Goal: Information Seeking & Learning: Check status

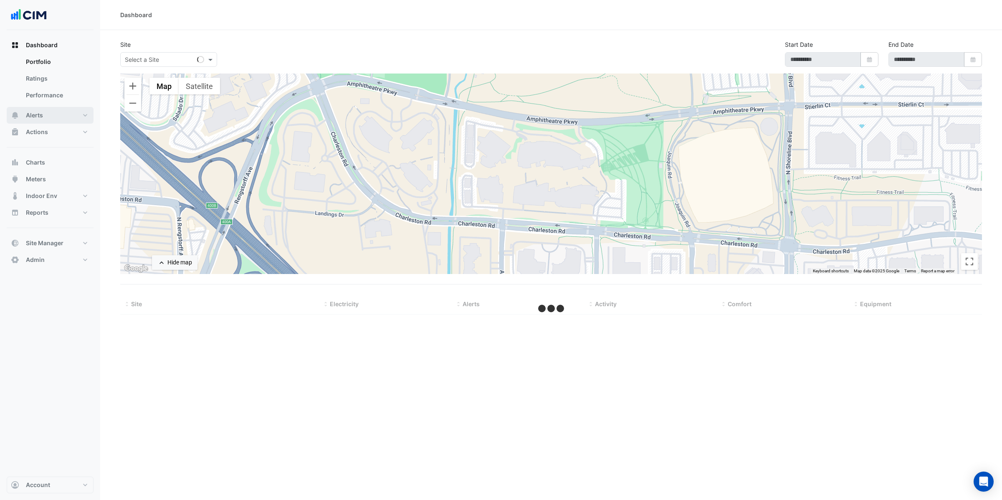
select select "***"
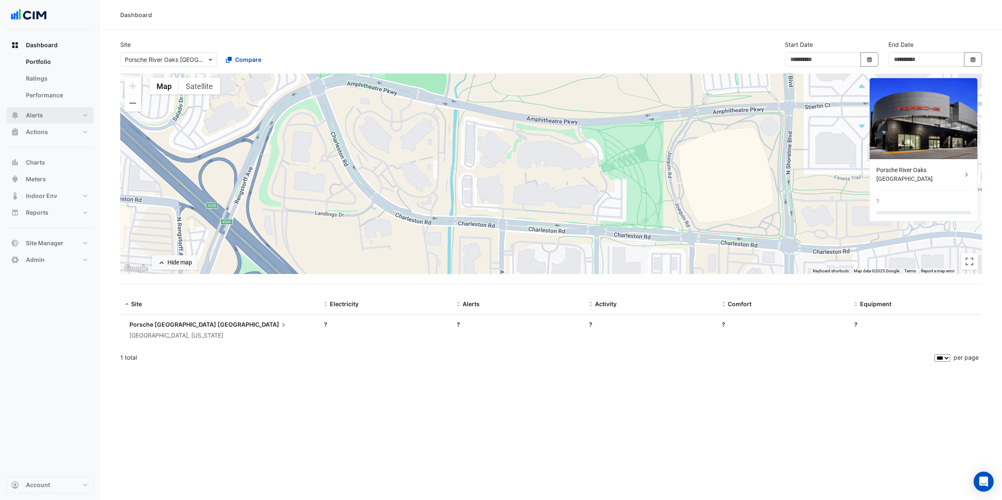
type input "**********"
click at [53, 113] on button "Alerts" at bounding box center [50, 115] width 87 height 17
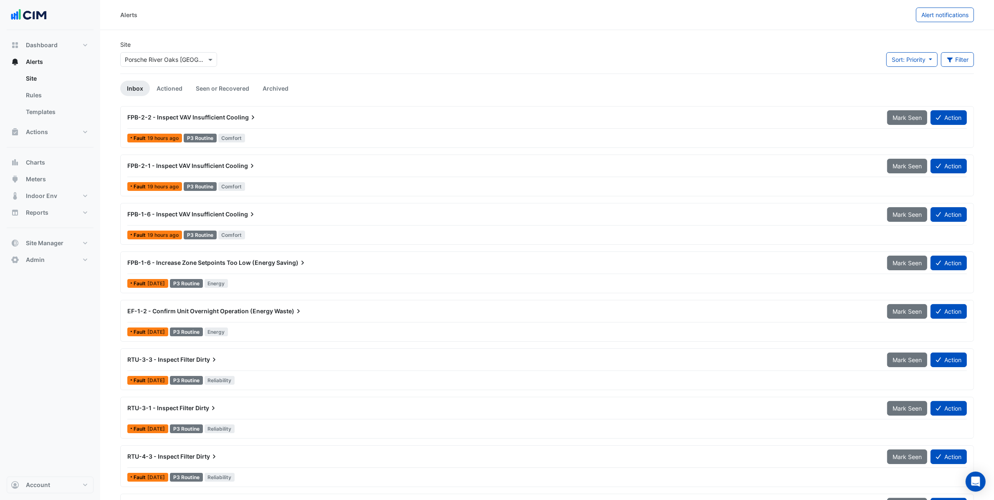
click at [200, 57] on div at bounding box center [169, 60] width 96 height 10
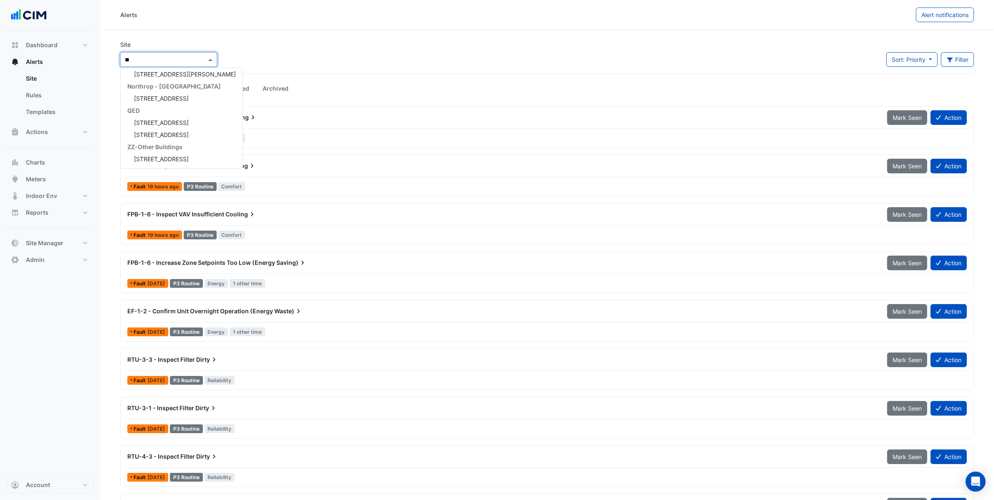
scroll to position [185, 0]
type input "***"
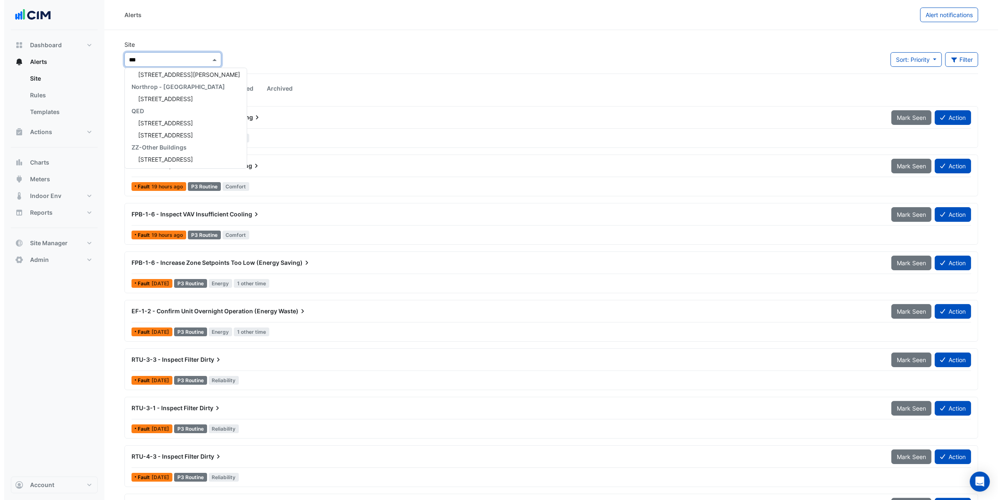
scroll to position [0, 0]
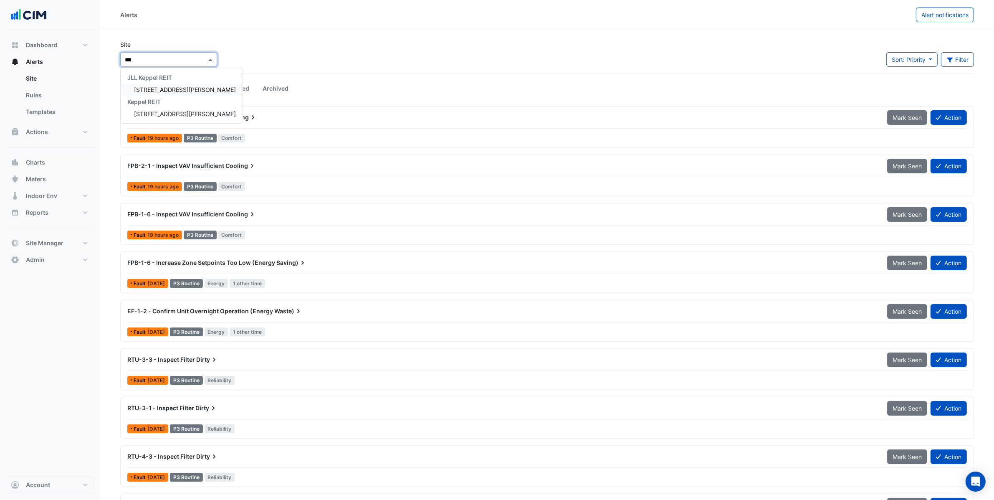
click at [144, 86] on span "[STREET_ADDRESS][PERSON_NAME]" at bounding box center [185, 89] width 102 height 7
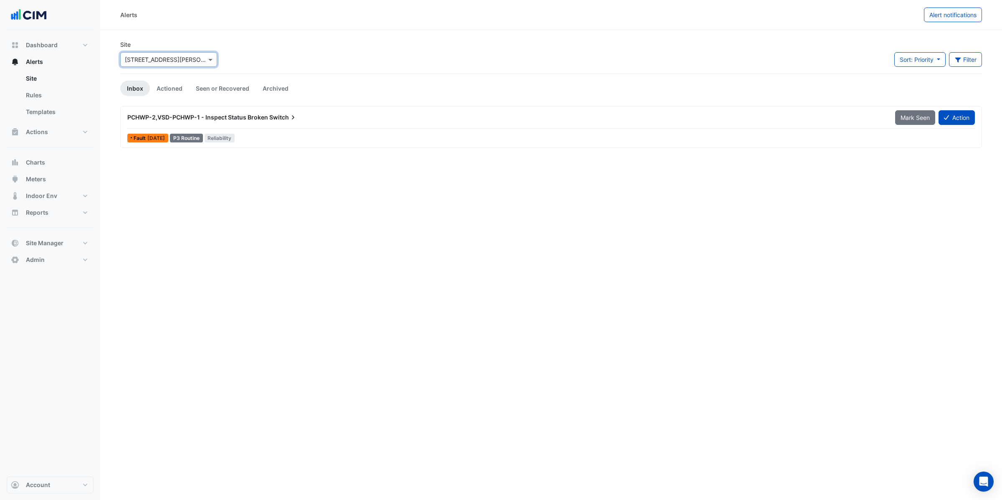
click at [266, 120] on span "PCHWP-2,VSD-PCHWP-1 - Inspect Status Broken" at bounding box center [197, 117] width 141 height 7
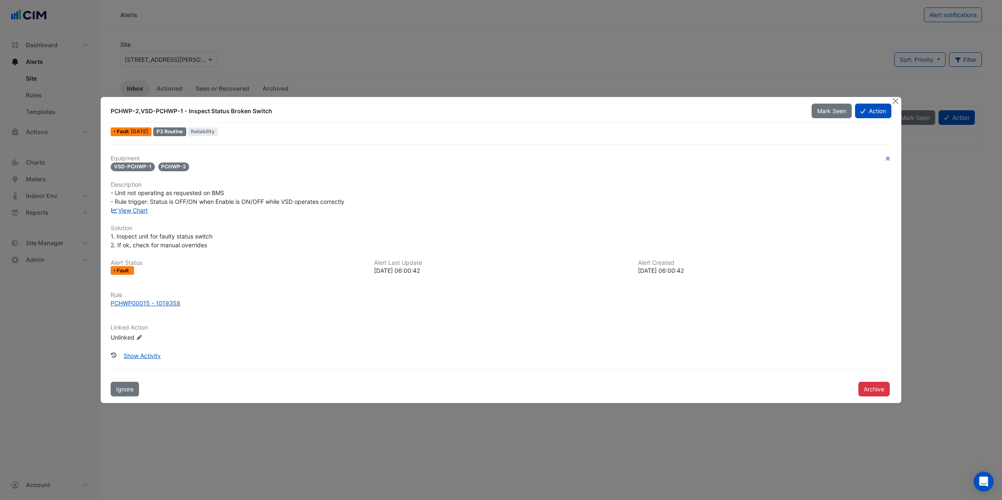
drag, startPoint x: 898, startPoint y: 101, endPoint x: 771, endPoint y: 101, distance: 126.6
click at [898, 101] on button "Close" at bounding box center [895, 101] width 9 height 9
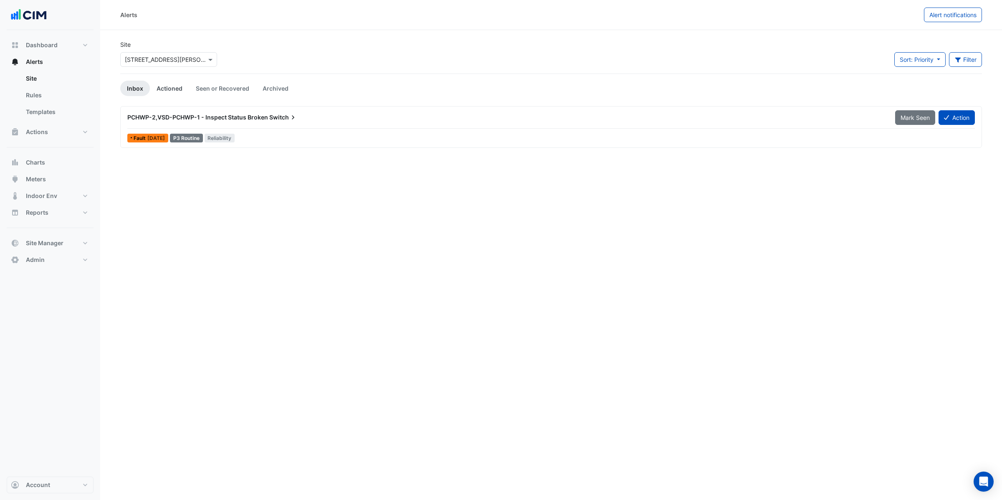
click at [165, 87] on link "Actioned" at bounding box center [169, 88] width 39 height 15
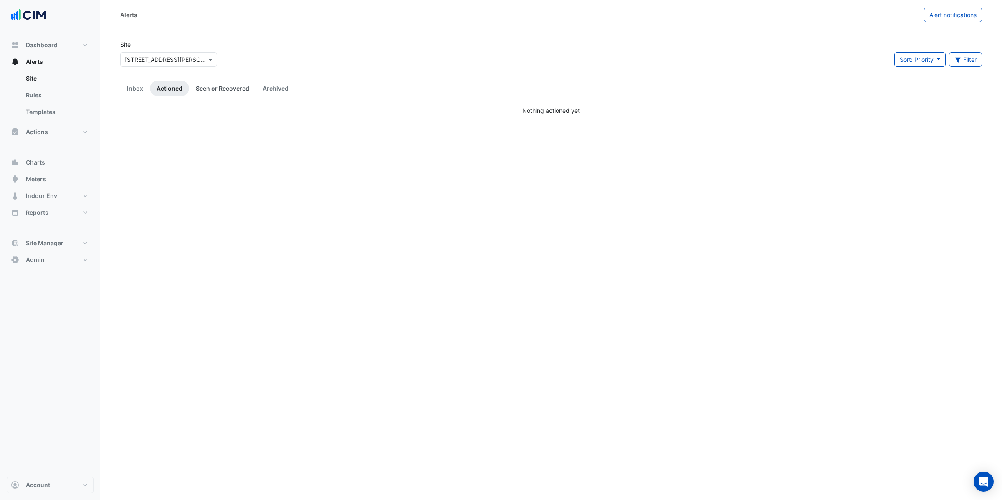
click at [198, 84] on link "Seen or Recovered" at bounding box center [222, 88] width 67 height 15
click at [275, 88] on link "Archived" at bounding box center [275, 88] width 39 height 15
click at [127, 88] on link "Inbox" at bounding box center [135, 88] width 30 height 15
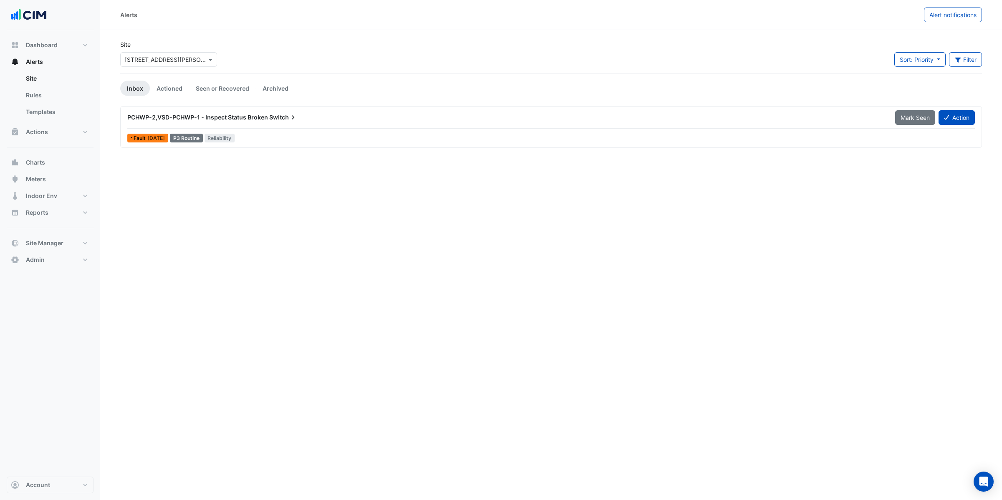
click at [234, 116] on span "PCHWP-2,VSD-PCHWP-1 - Inspect Status Broken" at bounding box center [197, 117] width 141 height 7
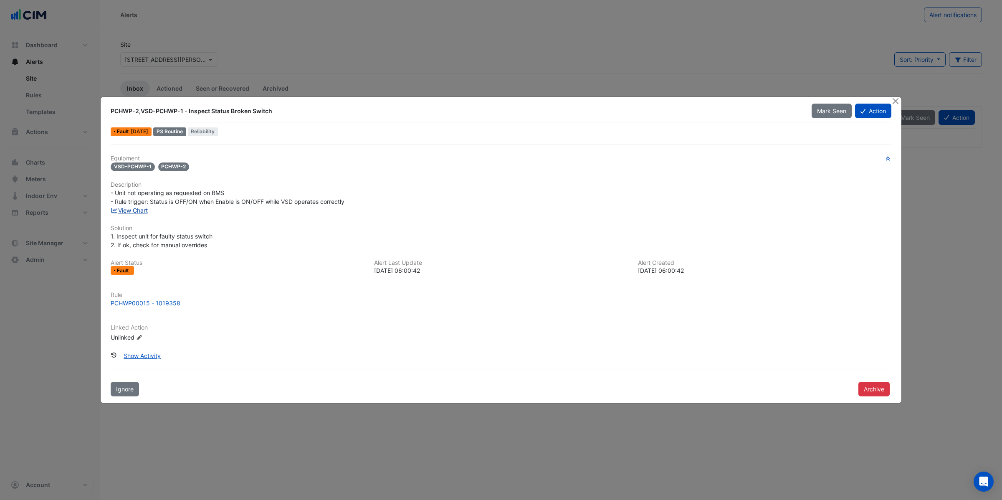
click at [127, 210] on link "View Chart" at bounding box center [129, 210] width 37 height 7
click at [895, 103] on button "Close" at bounding box center [895, 101] width 9 height 9
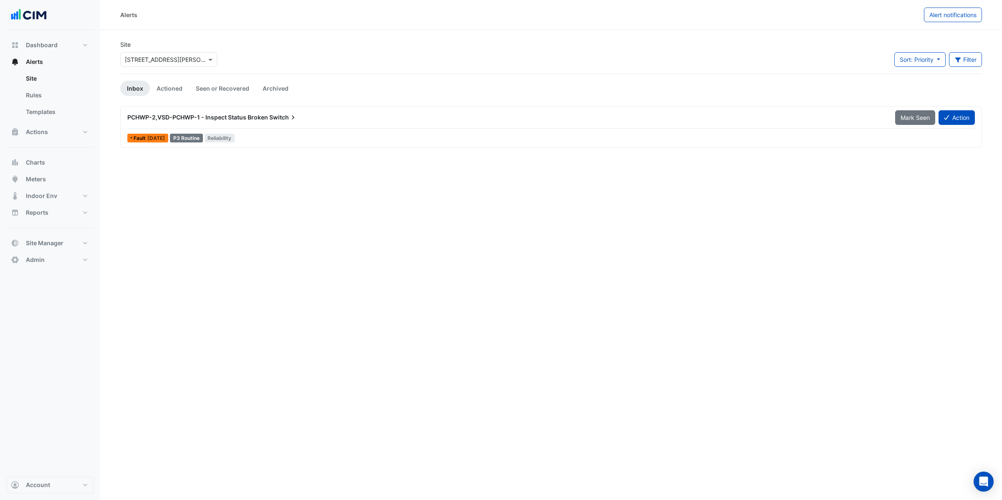
click at [166, 116] on span "PCHWP-2,VSD-PCHWP-1 - Inspect Status Broken" at bounding box center [197, 117] width 141 height 7
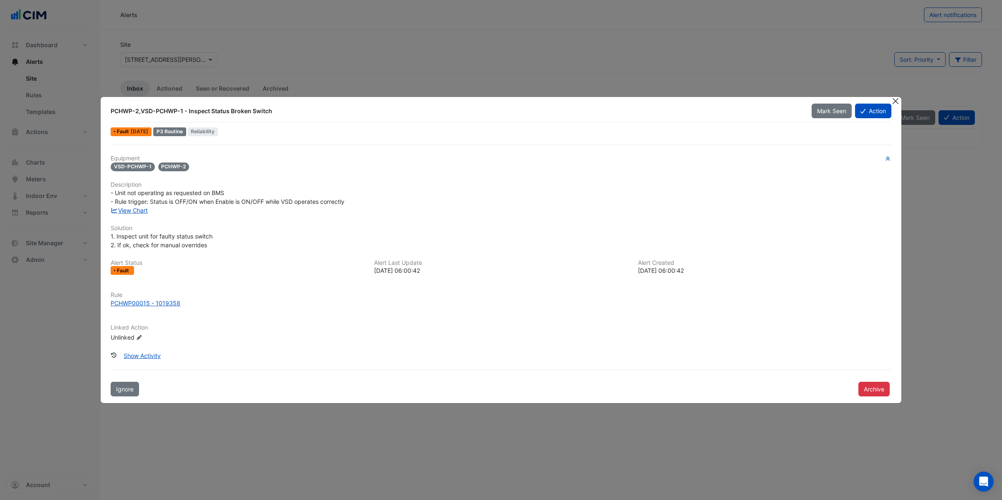
click at [897, 97] on button "Close" at bounding box center [895, 101] width 9 height 9
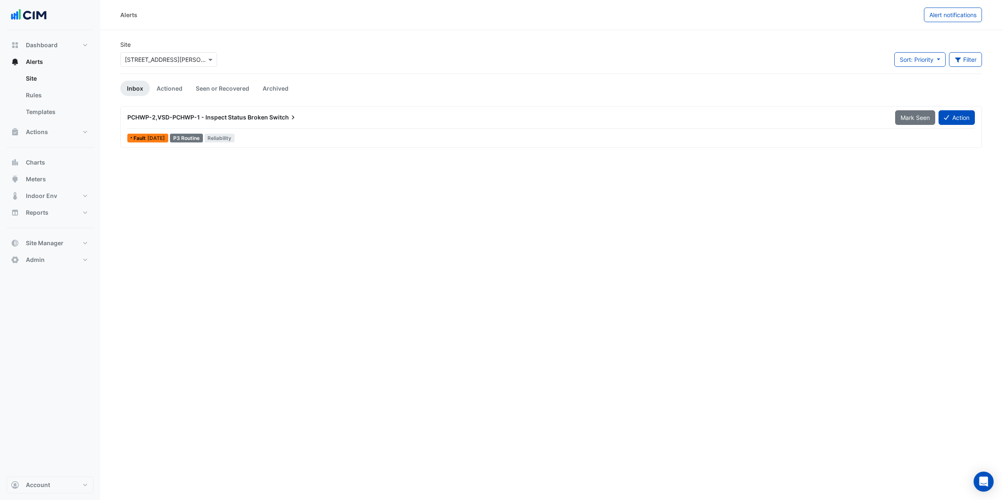
drag, startPoint x: 170, startPoint y: 249, endPoint x: 193, endPoint y: 213, distance: 42.4
click at [170, 248] on div "Alerts Alert notifications Site × 160 Ann St Sort: Priority Priority Updated Fi…" at bounding box center [551, 250] width 902 height 500
click at [176, 88] on link "Actioned" at bounding box center [169, 88] width 39 height 15
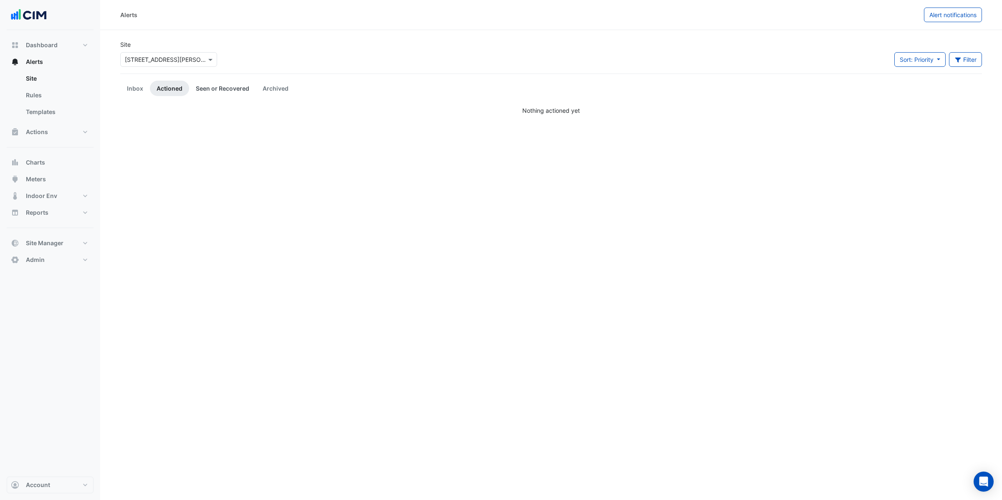
click at [228, 89] on link "Seen or Recovered" at bounding box center [222, 88] width 67 height 15
click at [275, 86] on link "Archived" at bounding box center [275, 88] width 39 height 15
click at [229, 93] on link "Seen or Recovered" at bounding box center [222, 88] width 67 height 15
click at [170, 91] on link "Actioned" at bounding box center [169, 88] width 39 height 15
click at [122, 85] on link "Inbox" at bounding box center [135, 88] width 30 height 15
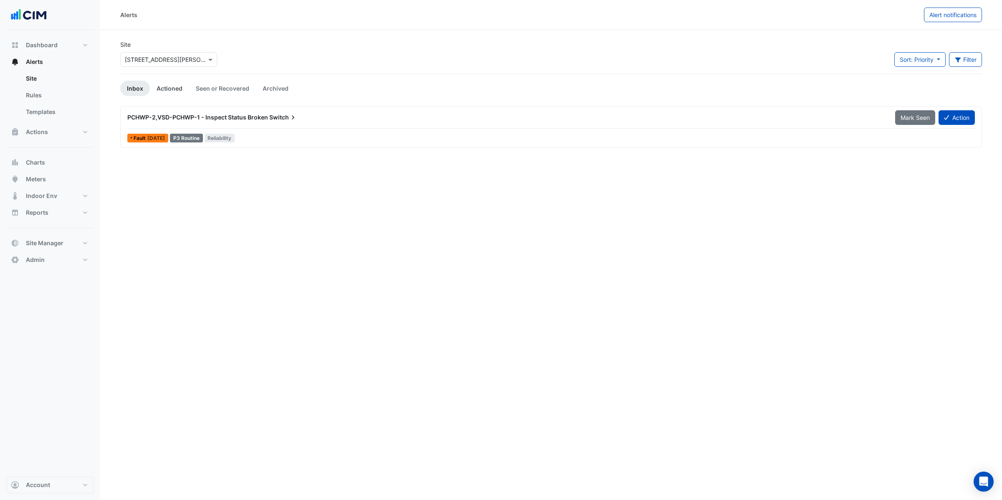
drag, startPoint x: 185, startPoint y: 103, endPoint x: 180, endPoint y: 90, distance: 13.9
click at [185, 103] on app-alert-tickets "Site × [STREET_ADDRESS][PERSON_NAME] Sort: Priority Priority Updated Filter Tit…" at bounding box center [551, 94] width 862 height 108
click at [180, 86] on link "Actioned" at bounding box center [169, 88] width 39 height 15
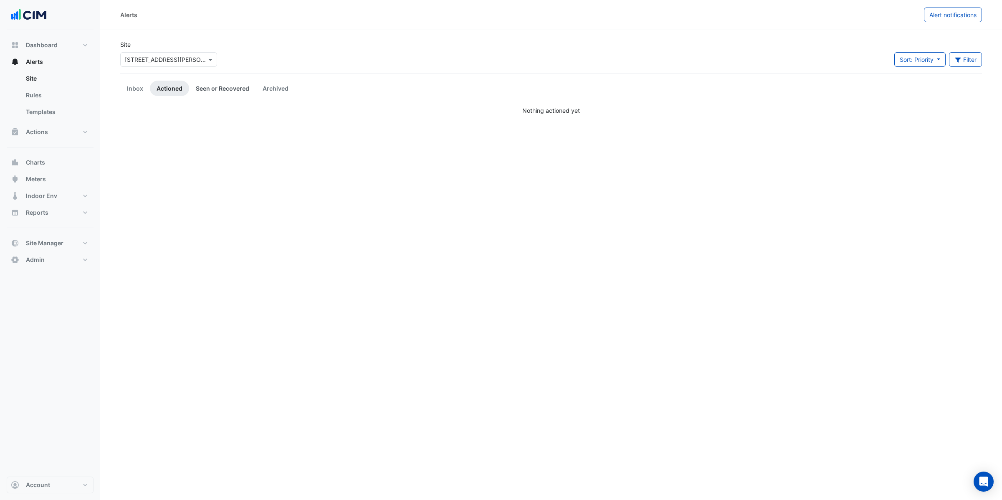
click at [215, 92] on link "Seen or Recovered" at bounding box center [222, 88] width 67 height 15
click at [284, 90] on link "Archived" at bounding box center [275, 88] width 39 height 15
